Goal: Contribute content

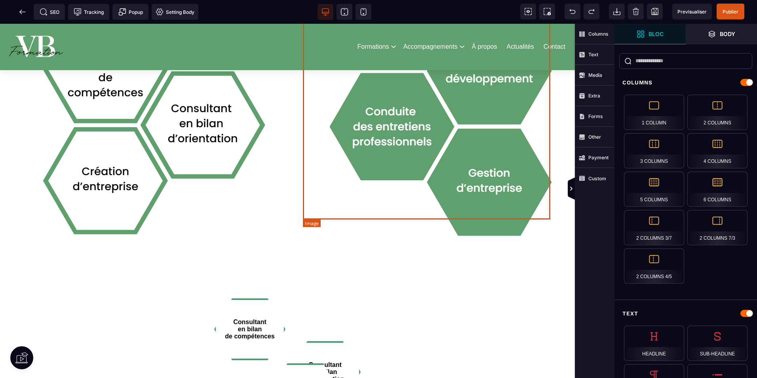
scroll to position [633, 0]
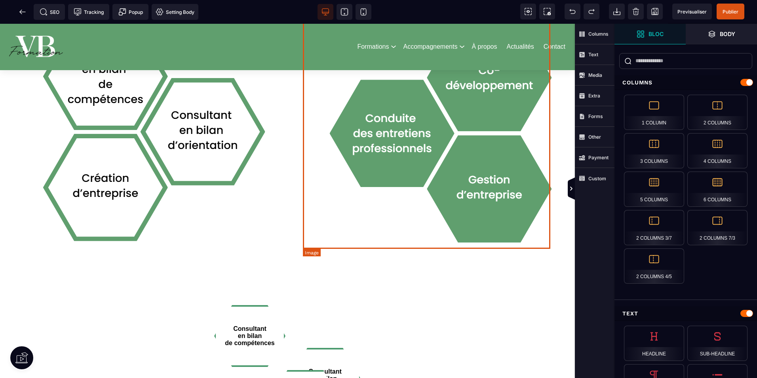
drag, startPoint x: 504, startPoint y: 191, endPoint x: 458, endPoint y: 249, distance: 74.7
click at [373, 258] on div "ACCOMPAGNEMENTS" at bounding box center [430, 89] width 279 height 418
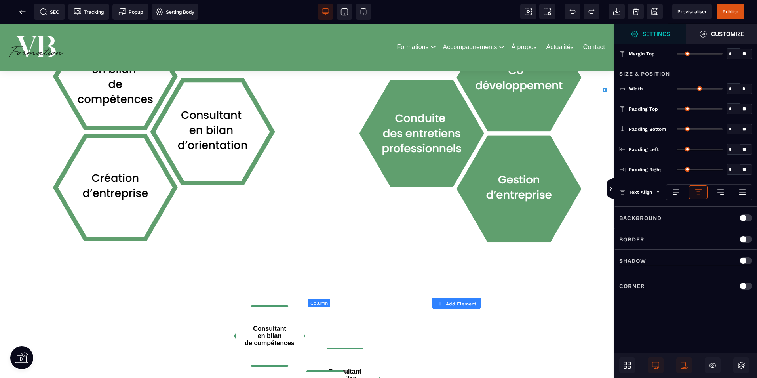
type input "*"
type input "**"
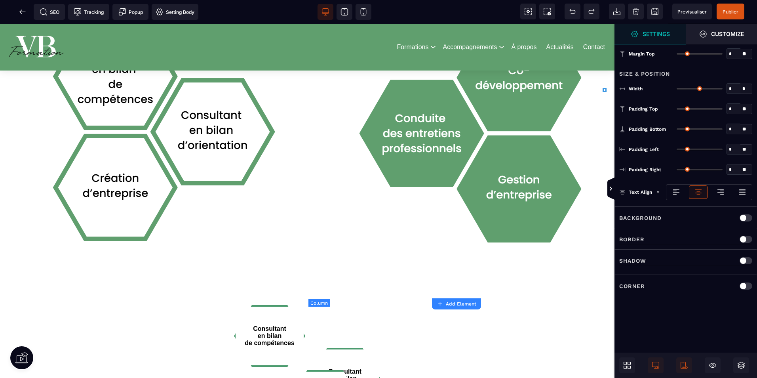
type input "**"
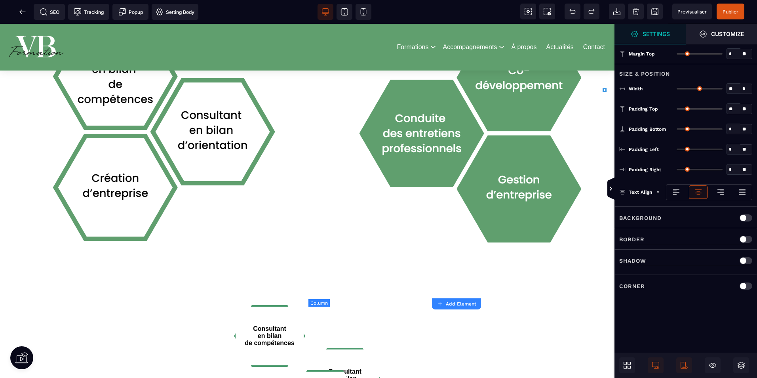
type input "**"
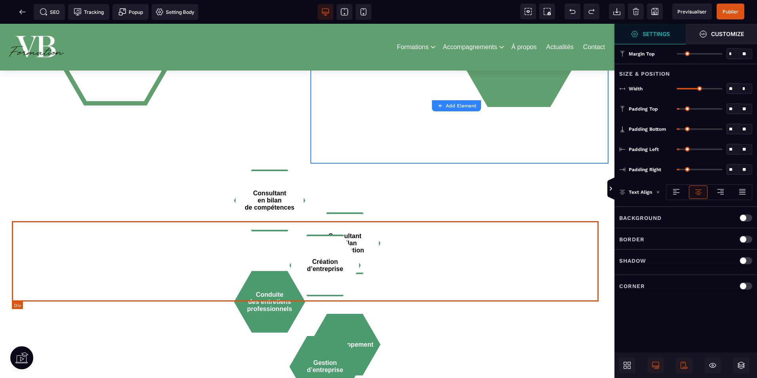
scroll to position [831, 0]
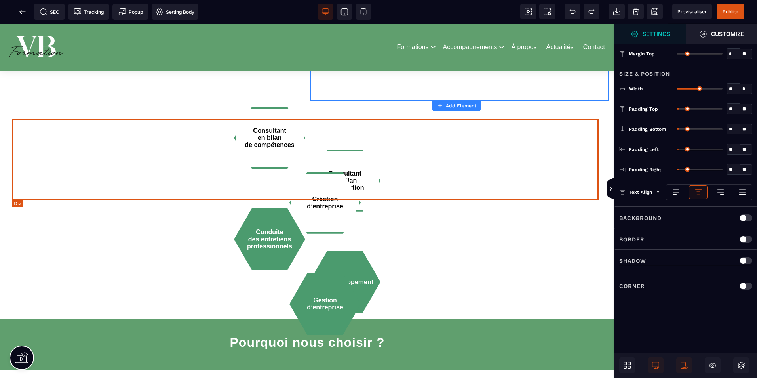
click at [197, 141] on div "Consultant en bilan de compétences Consultant en bilan d’orientation" at bounding box center [307, 159] width 591 height 81
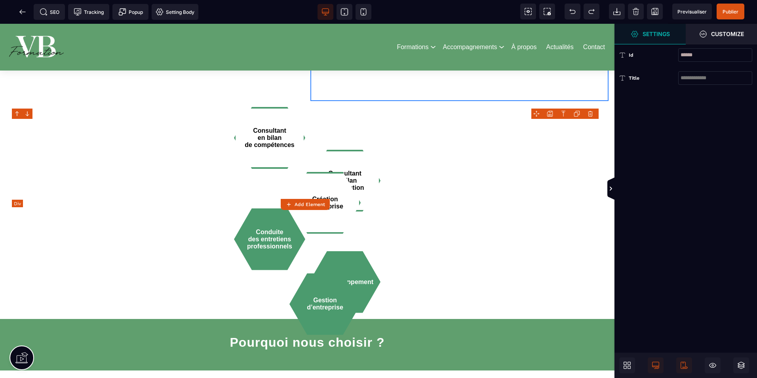
click at [197, 141] on div "Consultant en bilan de compétences Consultant en bilan d’orientation" at bounding box center [307, 159] width 591 height 81
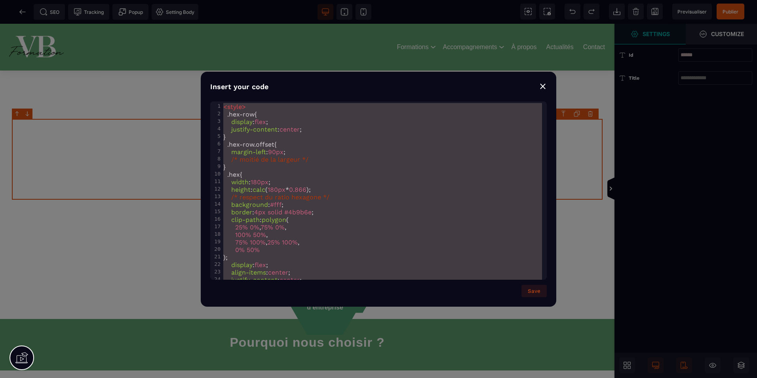
scroll to position [354, 0]
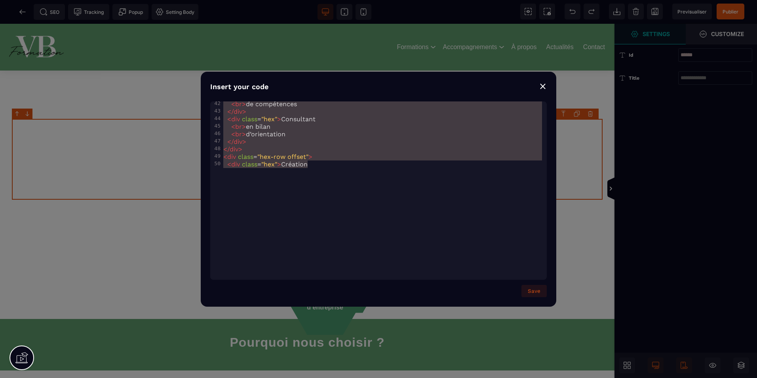
type textarea "**********"
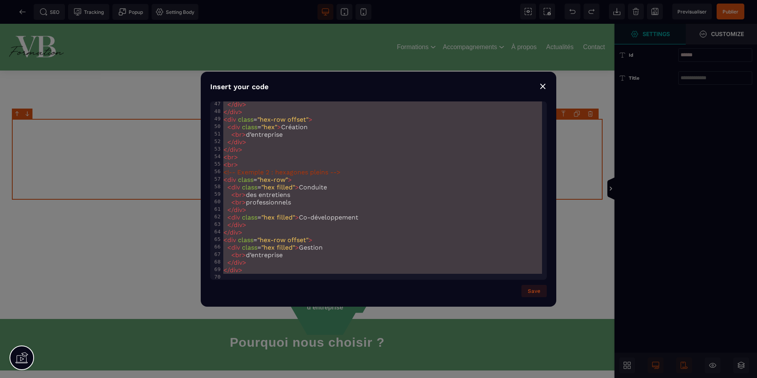
drag, startPoint x: 224, startPoint y: 104, endPoint x: 520, endPoint y: 344, distance: 380.2
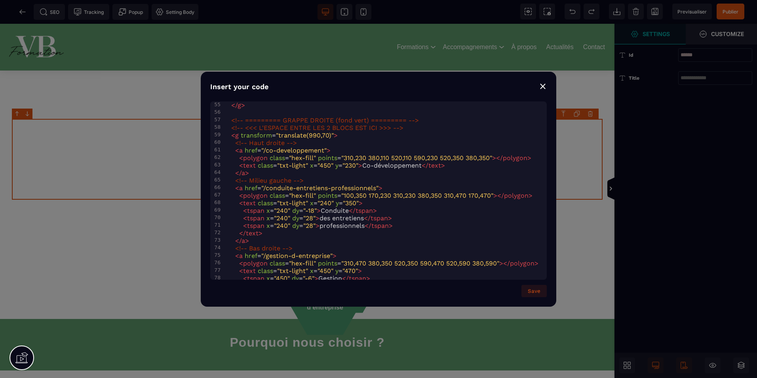
scroll to position [421, 0]
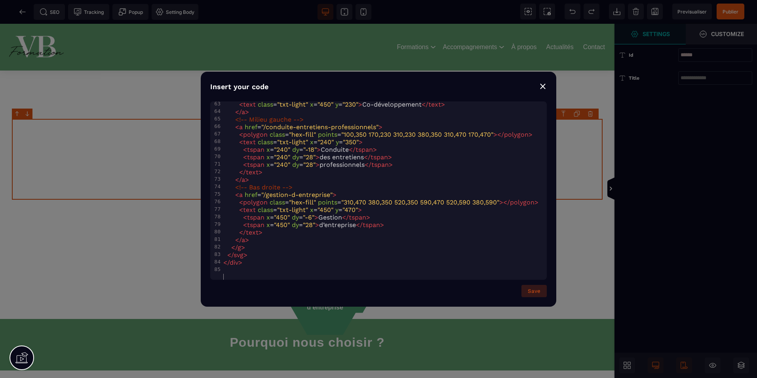
click at [373, 292] on button "Save" at bounding box center [533, 291] width 25 height 12
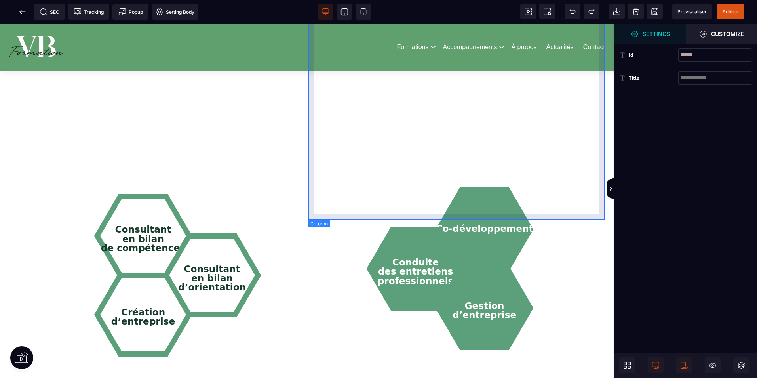
scroll to position [712, 0]
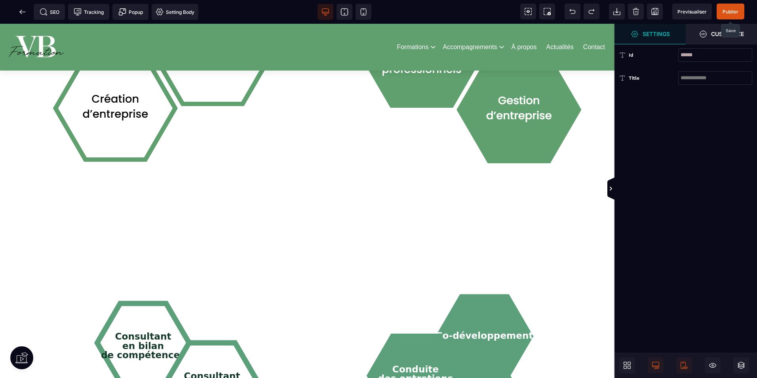
click at [373, 11] on span "Publier" at bounding box center [730, 12] width 28 height 16
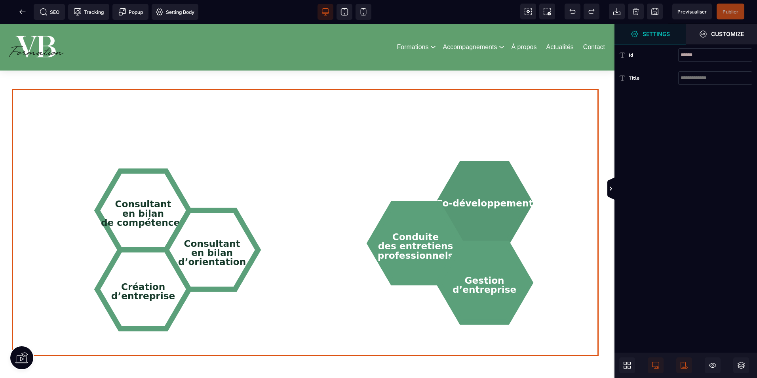
scroll to position [831, 0]
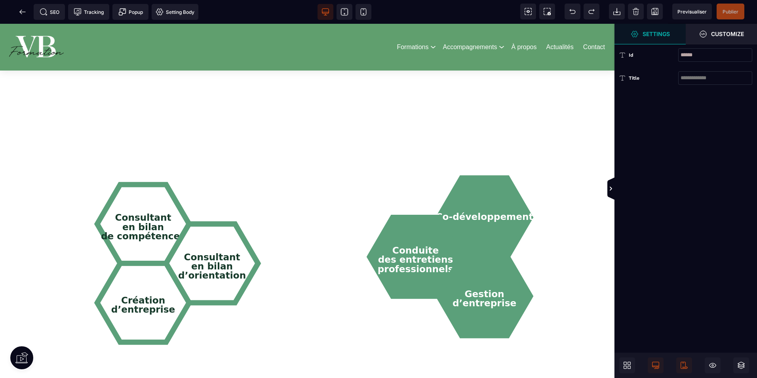
click at [373, 360] on span at bounding box center [627, 365] width 16 height 16
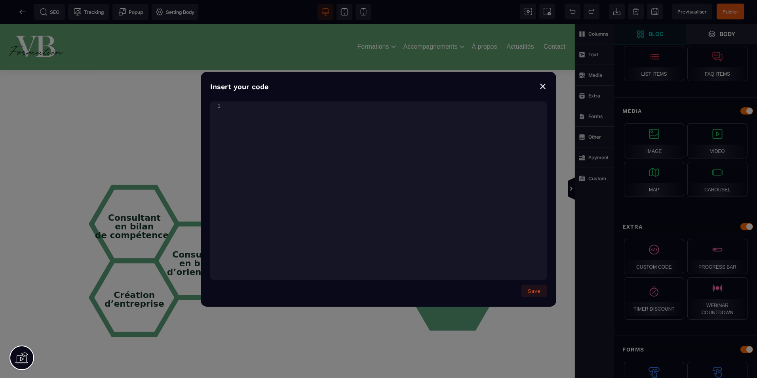
click at [219, 94] on div "Insert your code ⨯ xxxxxxxxxx 1 1 ​ Save" at bounding box center [378, 189] width 355 height 235
click at [230, 103] on pre "​" at bounding box center [386, 107] width 328 height 8
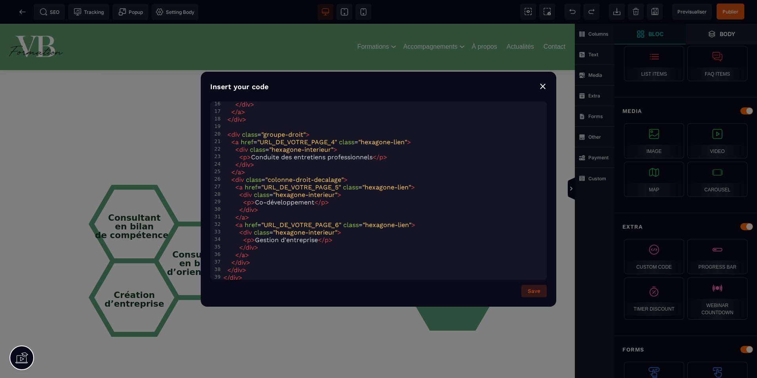
click at [373, 291] on button "Save" at bounding box center [533, 291] width 25 height 12
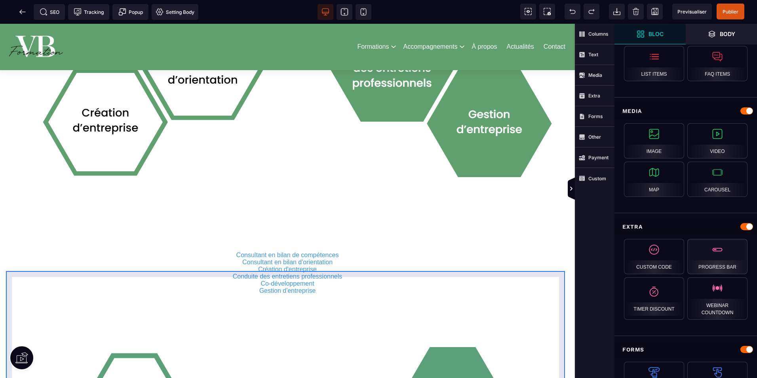
scroll to position [712, 0]
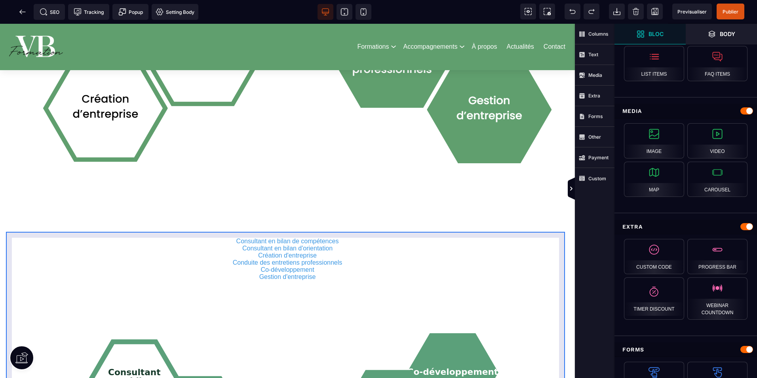
click at [373, 234] on div "Consultant en bilan de compétences Consultant en bilan d'orientation Création d…" at bounding box center [287, 385] width 563 height 306
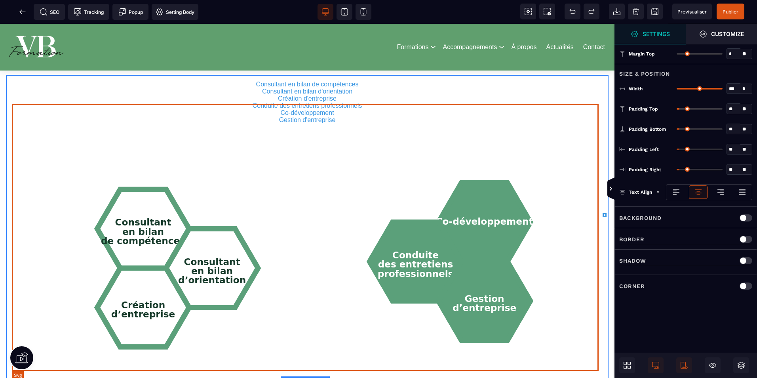
scroll to position [792, 0]
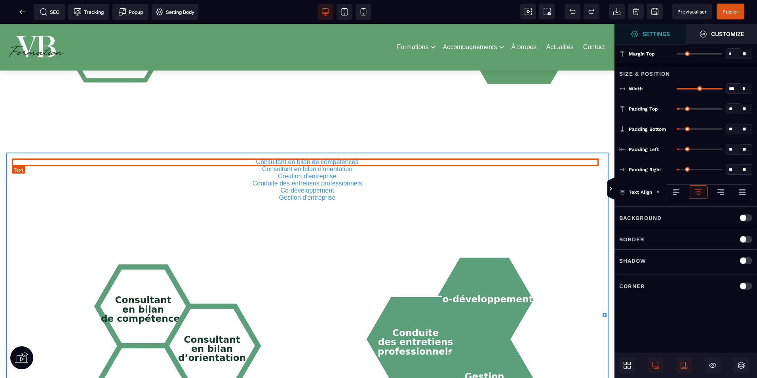
click at [214, 158] on p "Consultant en bilan de compétences" at bounding box center [307, 161] width 591 height 7
select select "***"
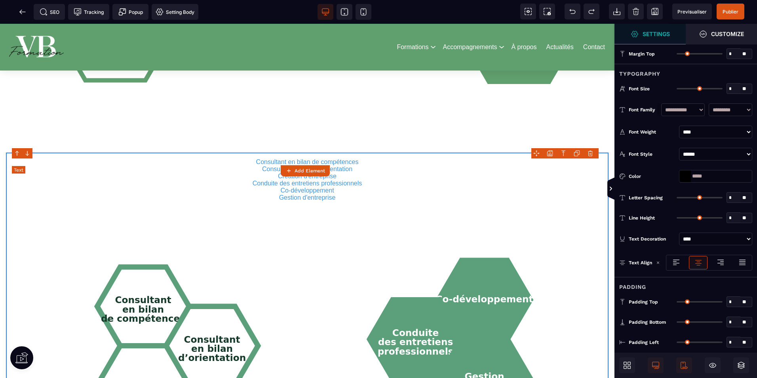
type input "*"
type input "**"
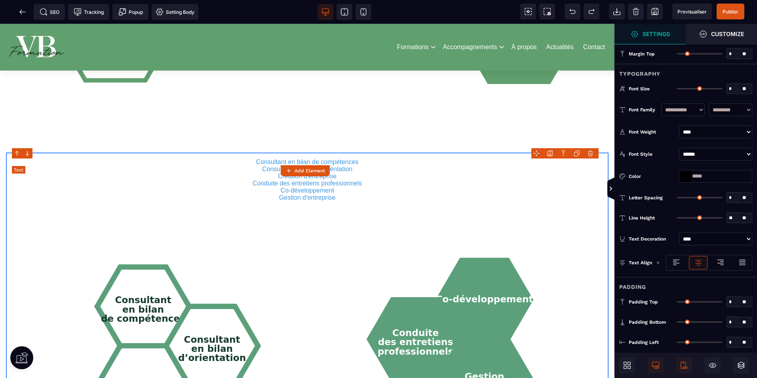
type input "*"
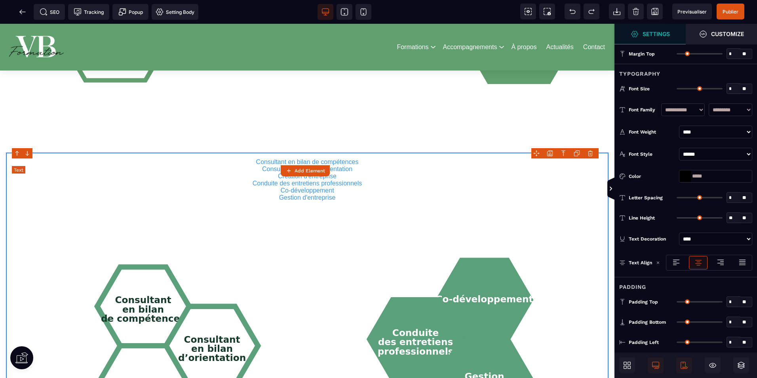
type input "*"
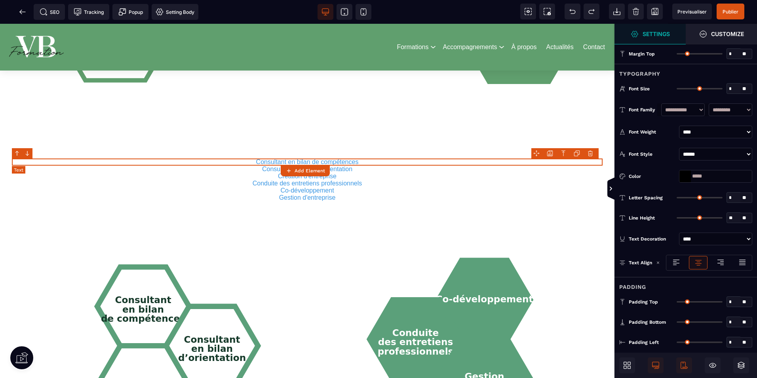
click at [214, 158] on p "Consultant en bilan de compétences" at bounding box center [307, 161] width 591 height 7
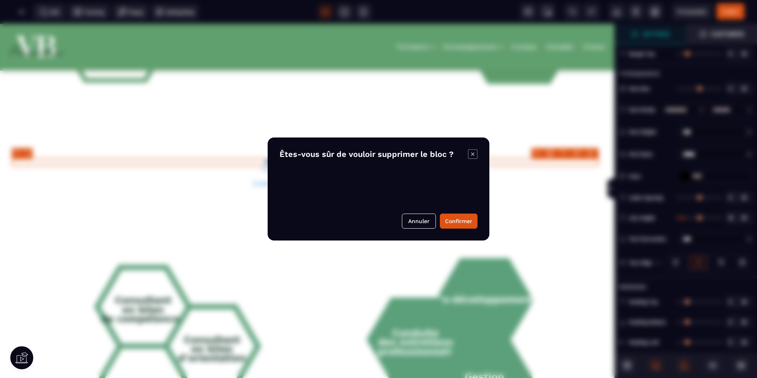
click at [373, 152] on body "B" at bounding box center [378, 189] width 757 height 378
click at [373, 213] on div "Êtes-vous sûr de vouloir supprimer le bloc ? Annuler Confirmer" at bounding box center [379, 188] width 222 height 103
click at [373, 219] on button "Confirmer" at bounding box center [459, 220] width 38 height 15
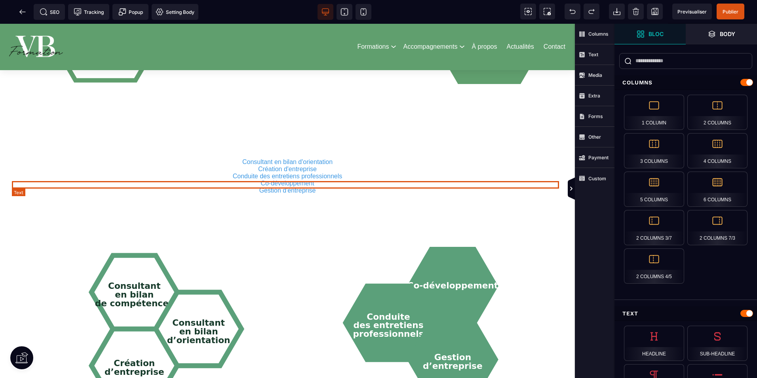
click at [349, 184] on p "Co-développement" at bounding box center [287, 183] width 551 height 7
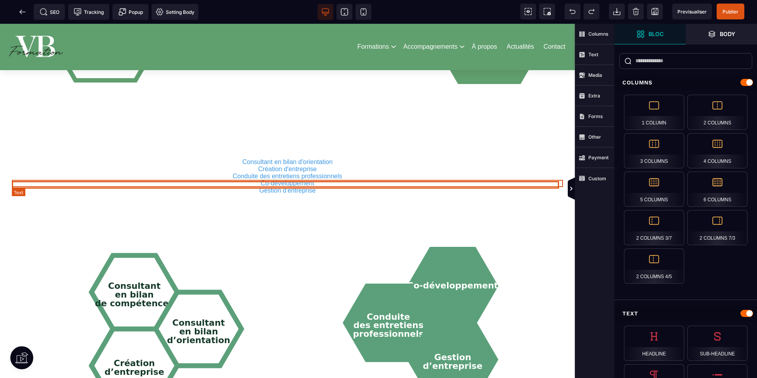
select select "***"
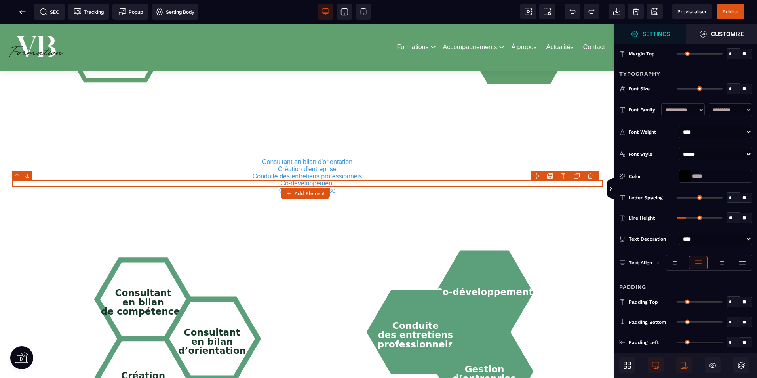
click at [373, 174] on body "B" at bounding box center [378, 189] width 757 height 378
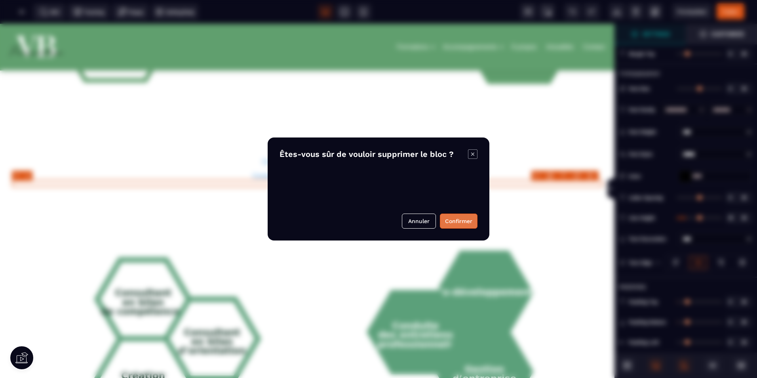
click at [373, 217] on button "Confirmer" at bounding box center [459, 220] width 38 height 15
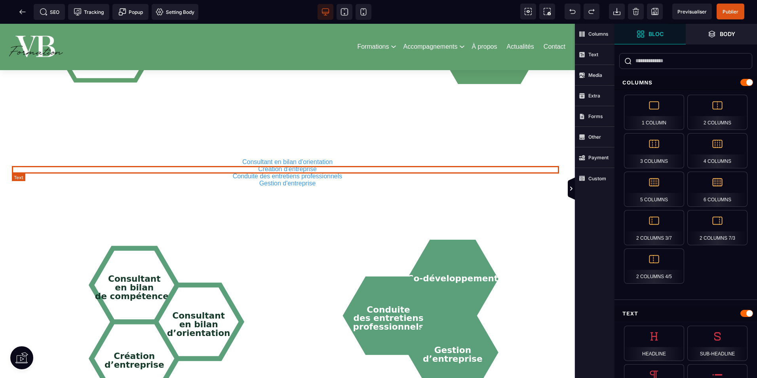
click at [373, 167] on p "Création d'entreprise" at bounding box center [287, 168] width 551 height 7
select select "***"
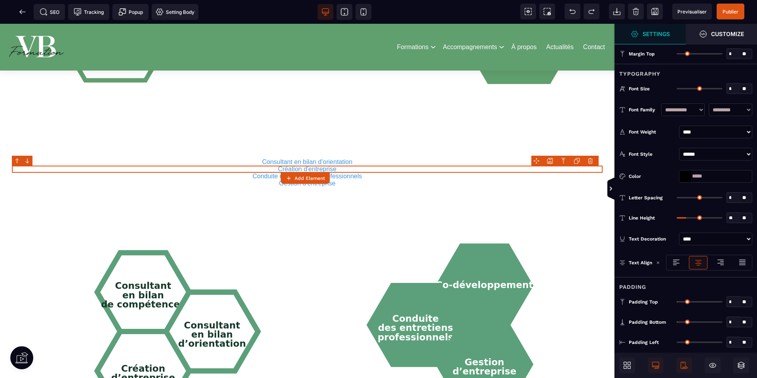
click at [373, 158] on body "B" at bounding box center [378, 189] width 757 height 378
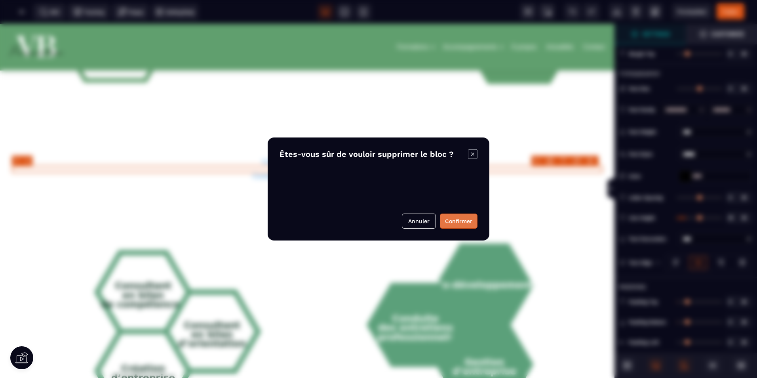
click at [373, 218] on button "Confirmer" at bounding box center [459, 220] width 38 height 15
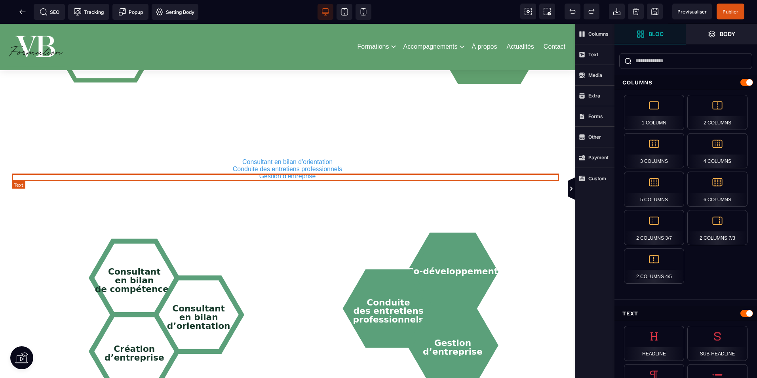
click at [373, 174] on p "Gestion d'entreprise" at bounding box center [287, 176] width 551 height 7
select select "***"
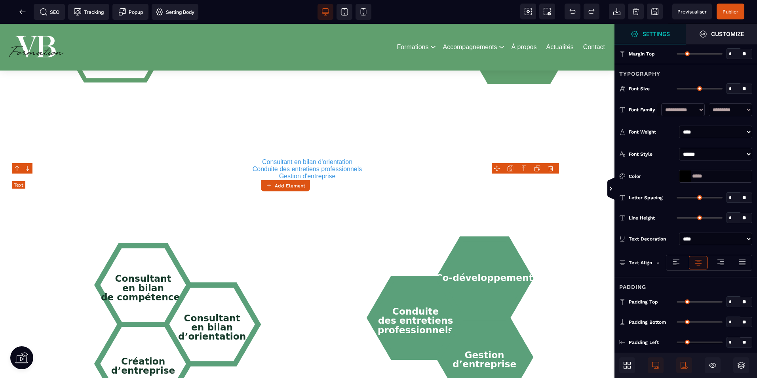
type input "*"
type input "**"
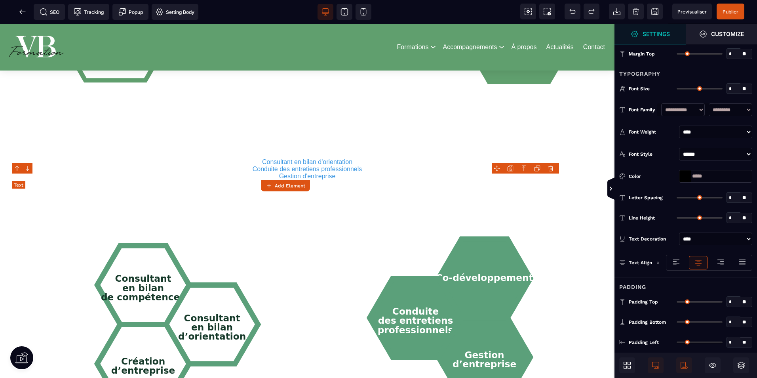
type input "*"
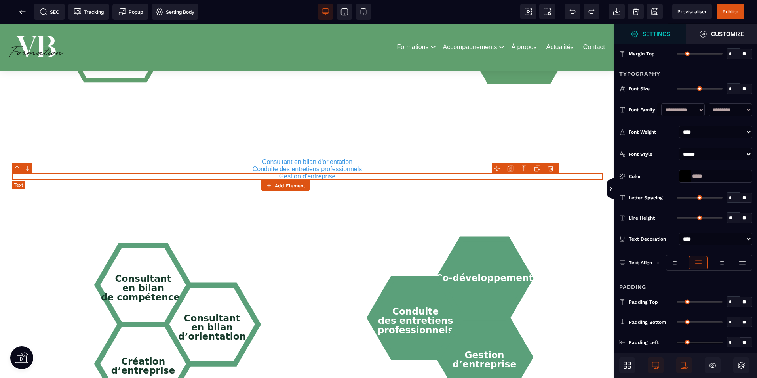
type input "*"
click at [373, 167] on body "B" at bounding box center [378, 189] width 757 height 378
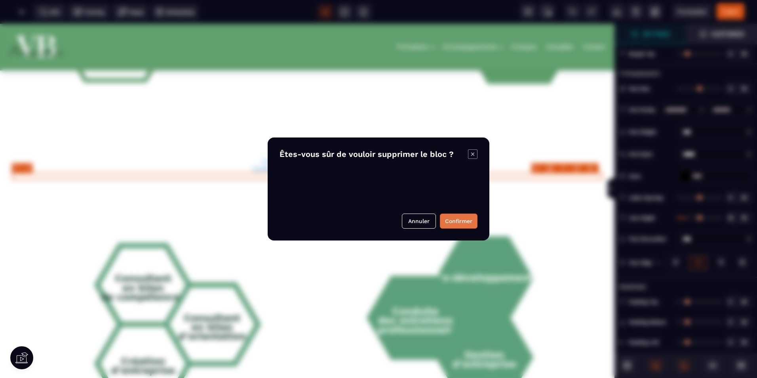
click at [373, 219] on button "Confirmer" at bounding box center [459, 220] width 38 height 15
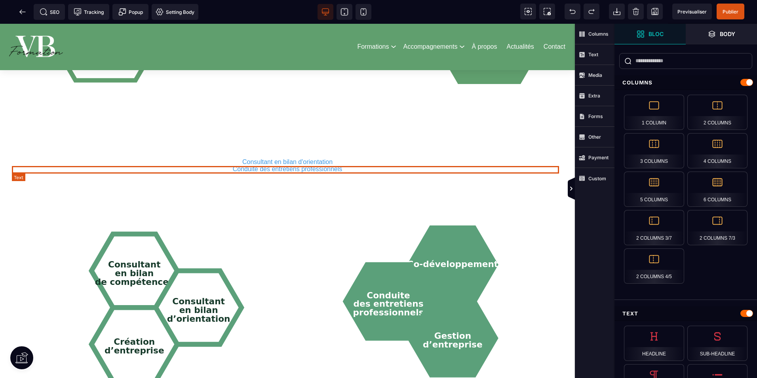
click at [317, 169] on p "Conduite des entretiens professionnels" at bounding box center [287, 168] width 551 height 7
select select "***"
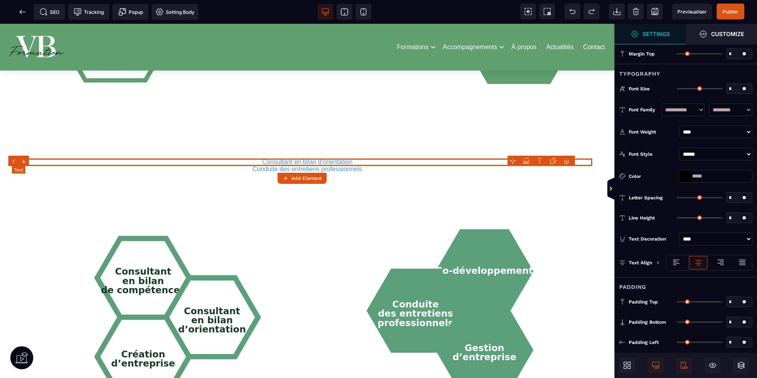
type input "*"
type input "**"
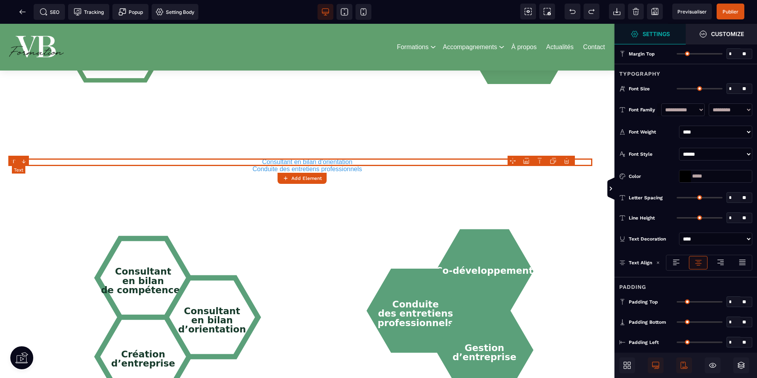
type input "*"
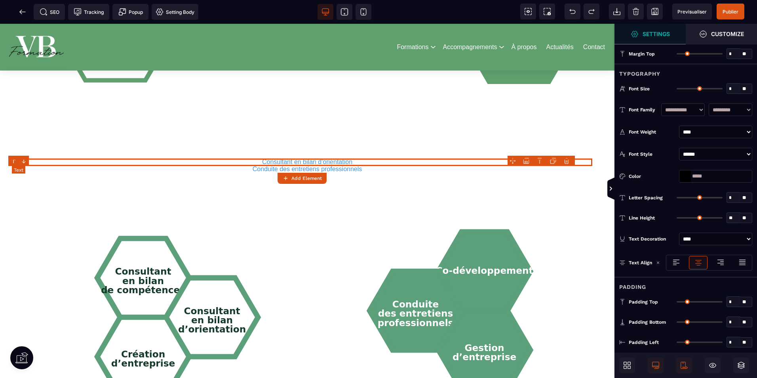
type input "*"
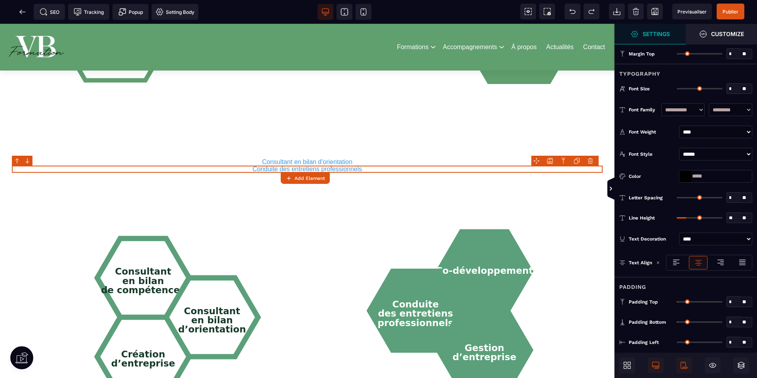
click at [373, 161] on body "B" at bounding box center [378, 189] width 757 height 378
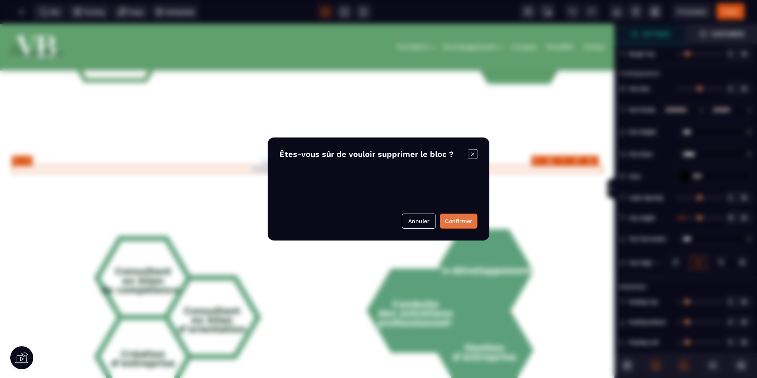
click at [373, 217] on button "Confirmer" at bounding box center [459, 220] width 38 height 15
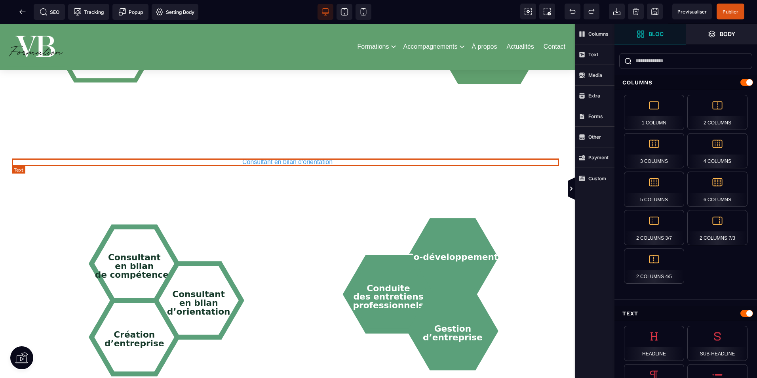
click at [322, 162] on p "Consultant en bilan d'orientation" at bounding box center [287, 161] width 551 height 7
select select "***"
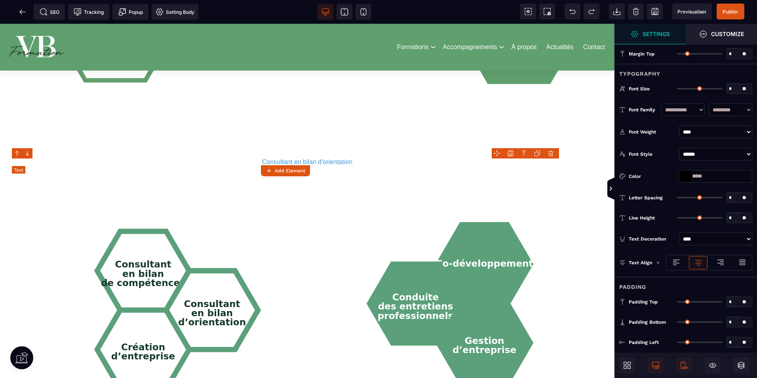
type input "*"
type input "**"
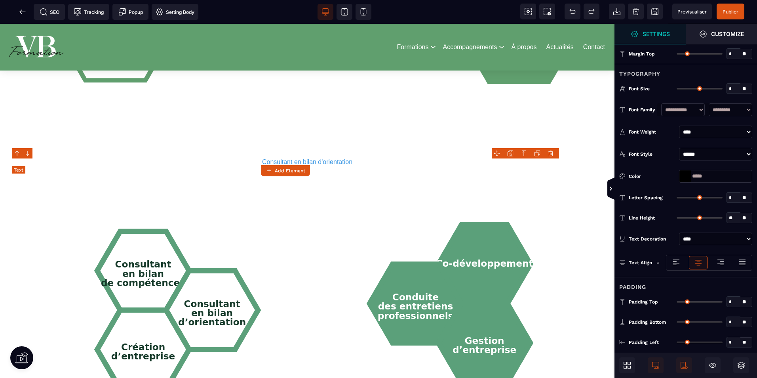
type input "*"
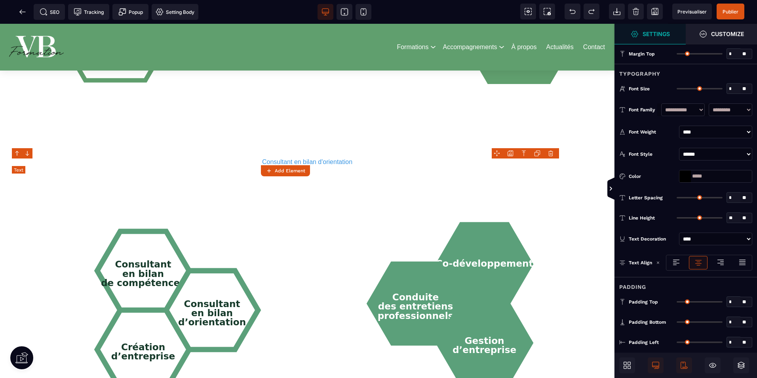
type input "*"
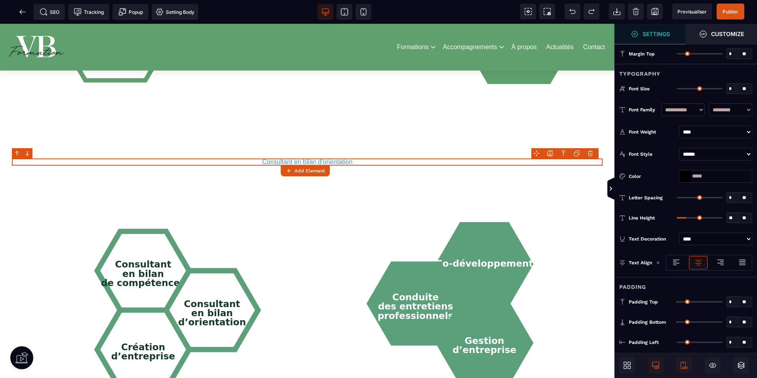
click at [373, 151] on body "B" at bounding box center [378, 189] width 757 height 378
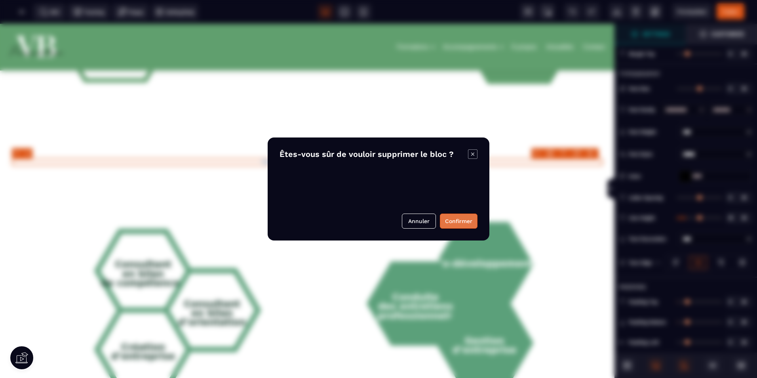
click at [373, 218] on button "Confirmer" at bounding box center [459, 220] width 38 height 15
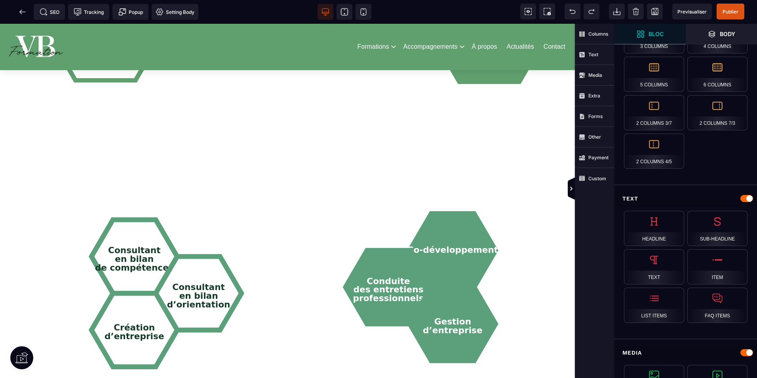
scroll to position [119, 0]
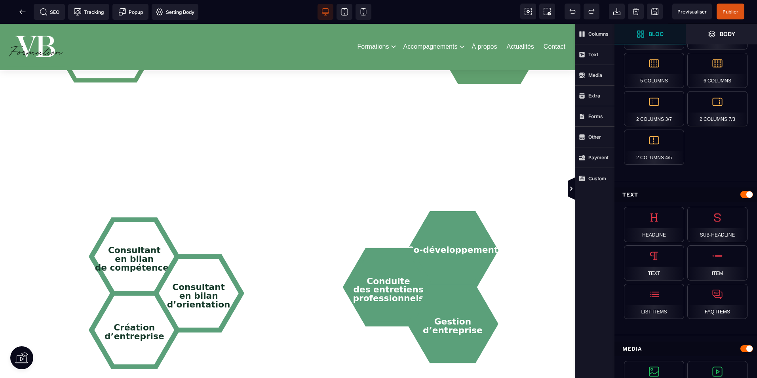
drag, startPoint x: 703, startPoint y: 241, endPoint x: 602, endPoint y: 301, distance: 117.3
click at [373, 301] on div "Columns Text Media Extra Forms Other Payment Custom" at bounding box center [595, 189] width 40 height 378
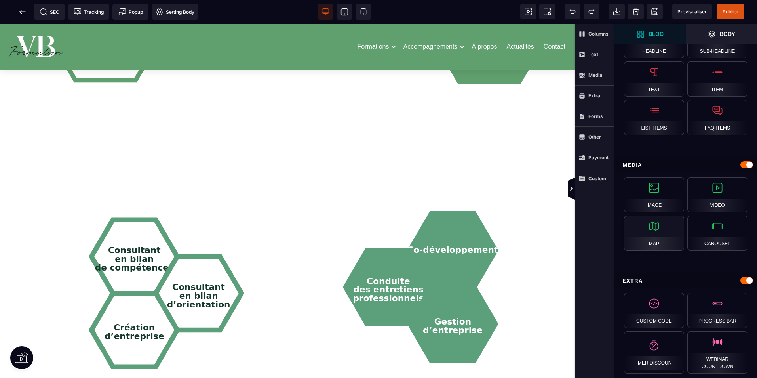
scroll to position [317, 0]
